Goal: Check status: Check status

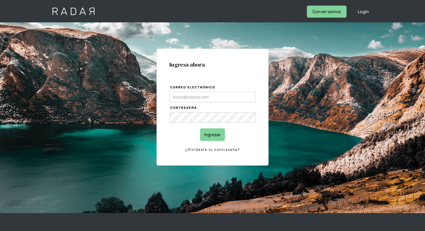
click at [196, 101] on input "Correo electrónico" at bounding box center [213, 97] width 86 height 11
type input "[EMAIL_ADDRESS][PERSON_NAME][DOMAIN_NAME]"
click at [214, 132] on input "Ingresar" at bounding box center [212, 134] width 25 height 13
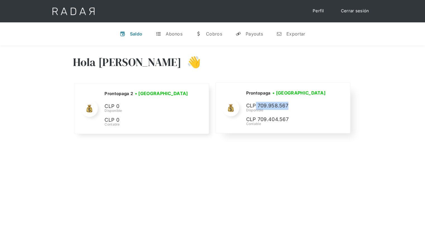
drag, startPoint x: 255, startPoint y: 104, endPoint x: 299, endPoint y: 108, distance: 44.3
click at [0, 0] on p "CLP 709.958.567" at bounding box center [0, 0] width 0 height 0
drag, startPoint x: 259, startPoint y: 106, endPoint x: 287, endPoint y: 106, distance: 28.5
click at [0, 0] on p "CLP 709.958.567" at bounding box center [0, 0] width 0 height 0
